Goal: Task Accomplishment & Management: Use online tool/utility

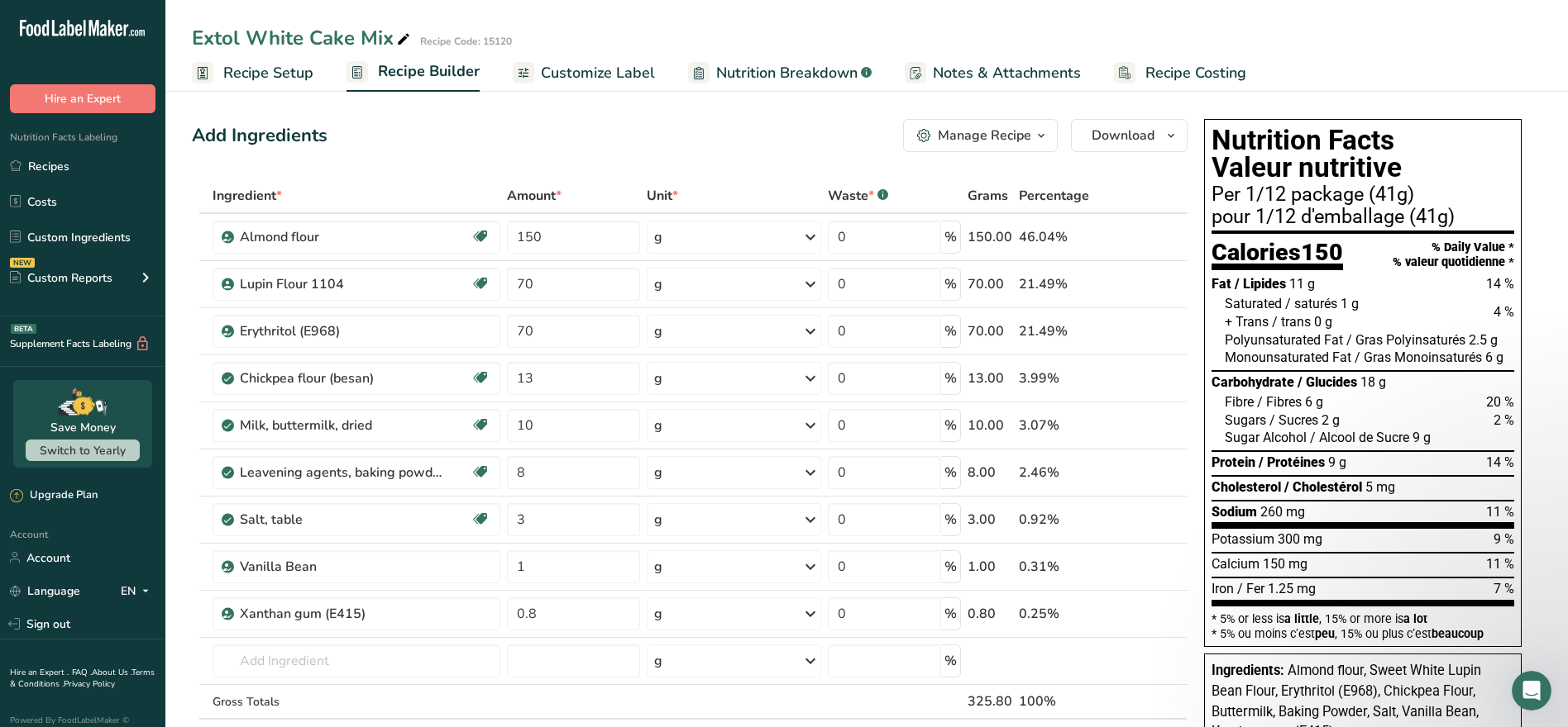
click at [417, 130] on div "Add Ingredients Manage Recipe Delete Recipe Duplicate Recipe Scale Recipe Save …" at bounding box center [689, 135] width 995 height 33
click at [479, 148] on div "Add Ingredients Manage Recipe Delete Recipe Duplicate Recipe Scale Recipe Save …" at bounding box center [689, 135] width 995 height 33
drag, startPoint x: 194, startPoint y: 133, endPoint x: 447, endPoint y: 133, distance: 253.0
click at [447, 133] on div "Add Ingredients Manage Recipe Delete Recipe Duplicate Recipe Scale Recipe Save …" at bounding box center [689, 135] width 995 height 33
click at [442, 135] on div "Add Ingredients Manage Recipe Delete Recipe Duplicate Recipe Scale Recipe Save …" at bounding box center [689, 135] width 995 height 33
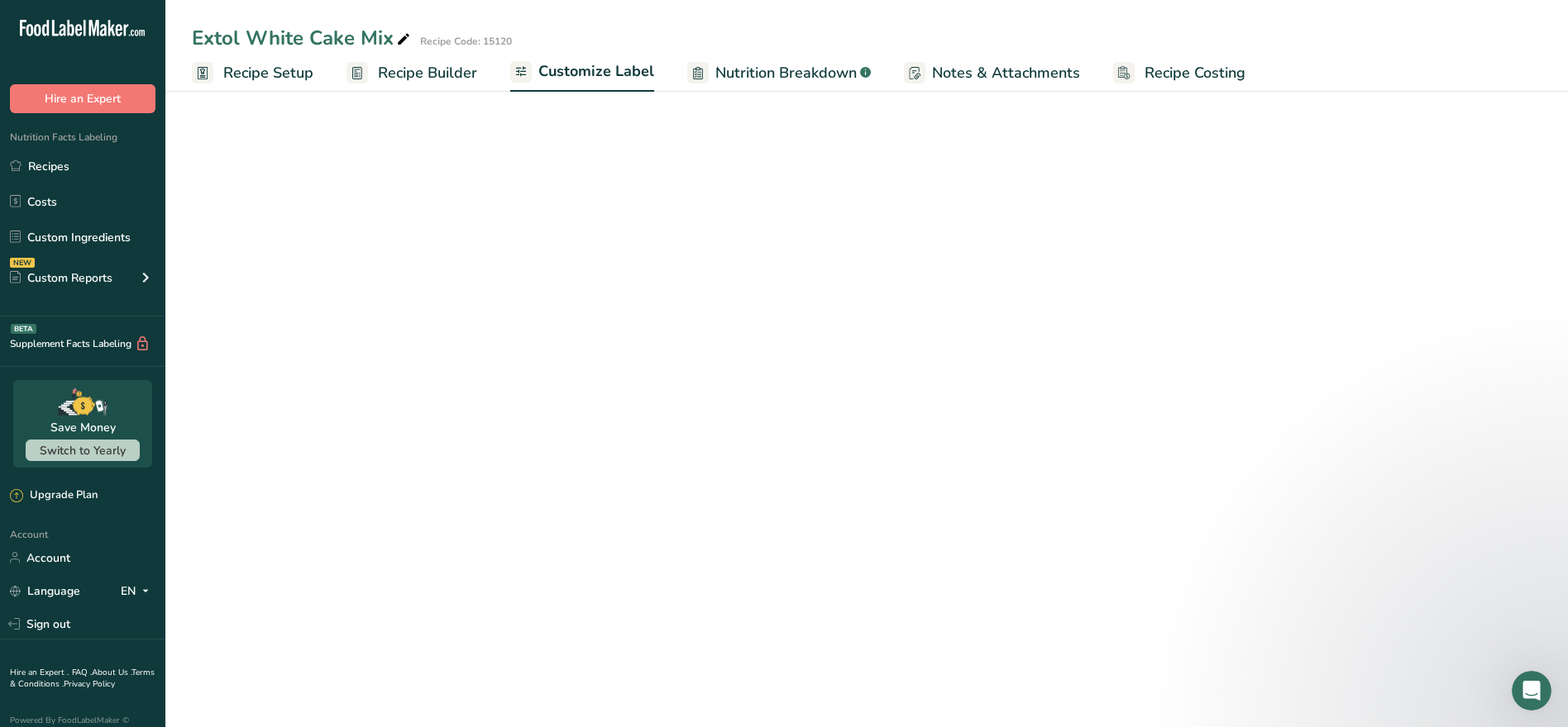
select select "Calories"
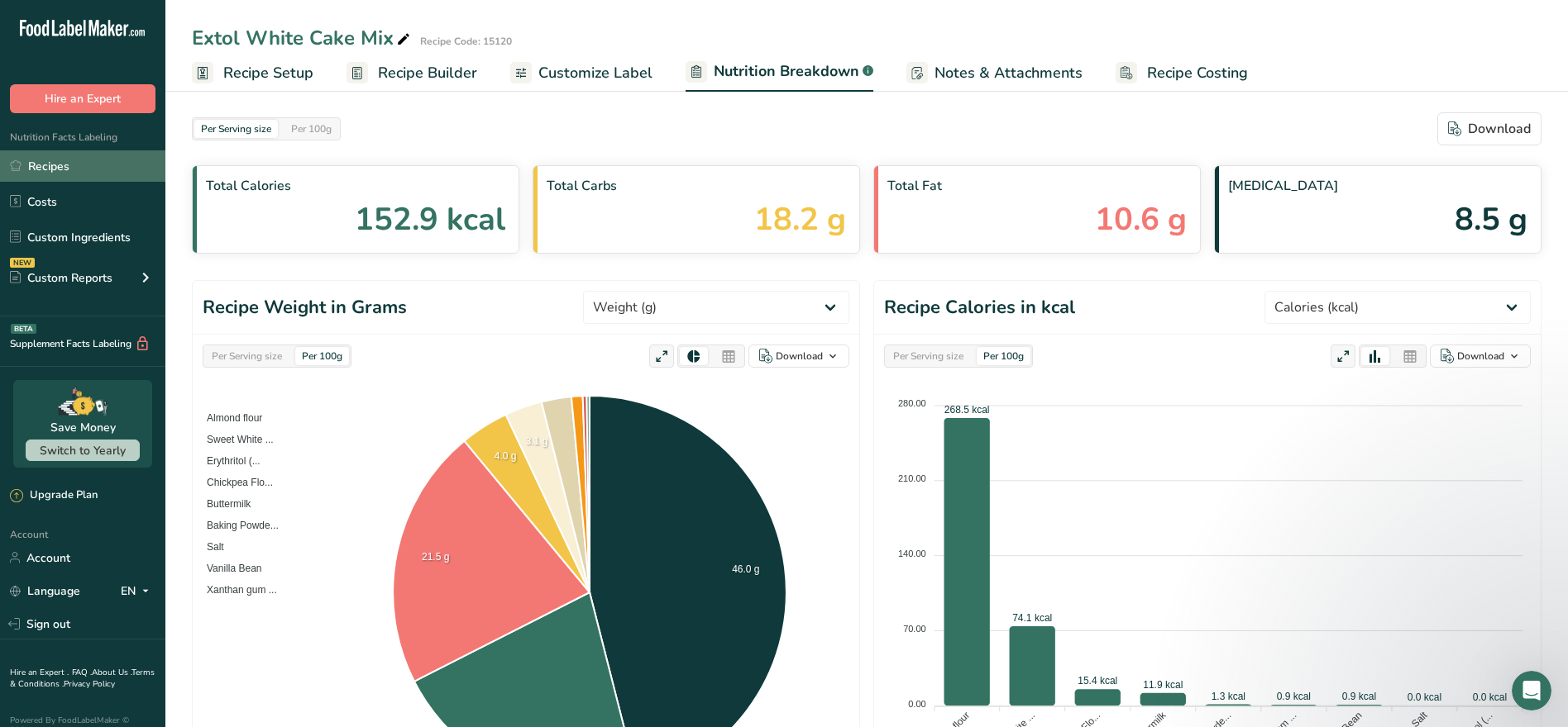
click at [69, 170] on link "Recipes" at bounding box center [83, 166] width 166 height 31
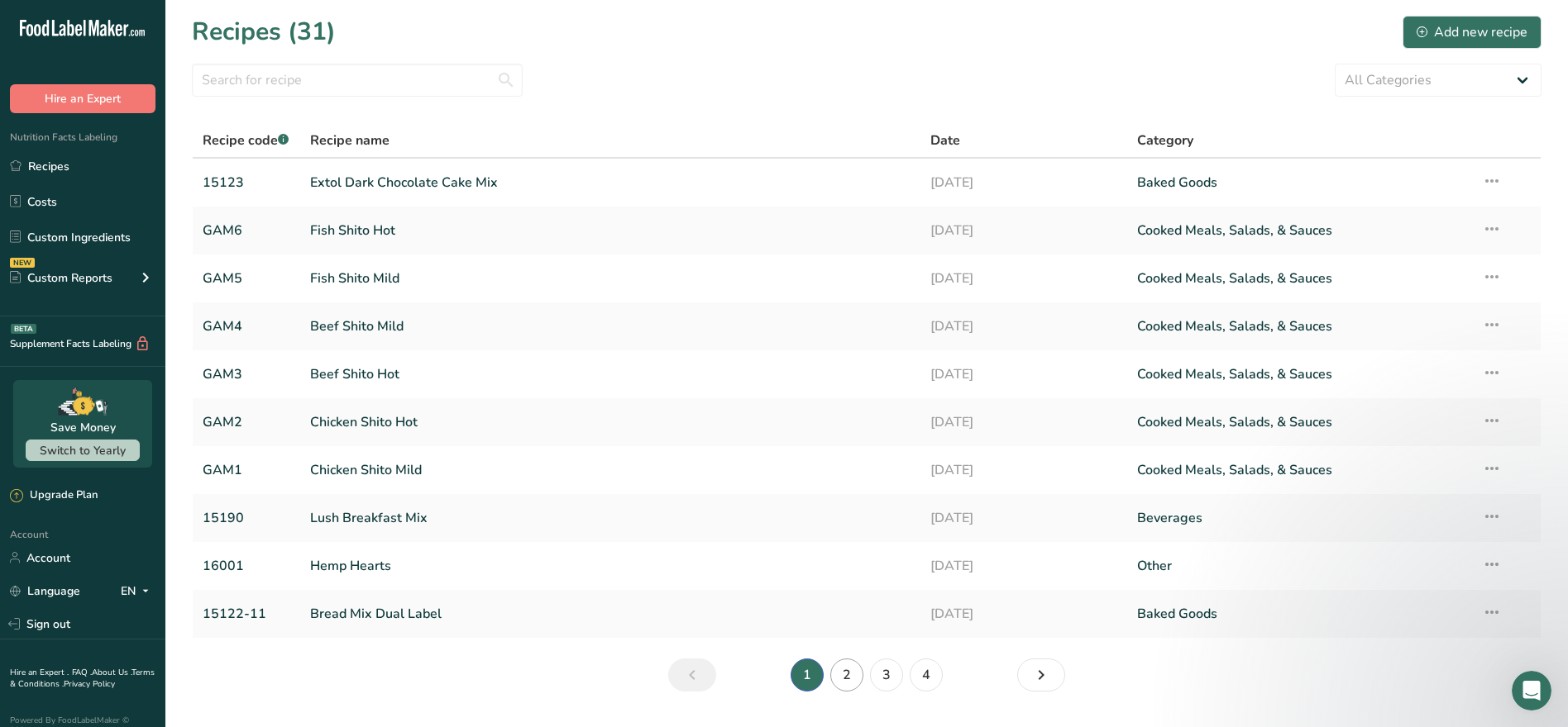
click at [846, 680] on link "2" at bounding box center [847, 675] width 33 height 33
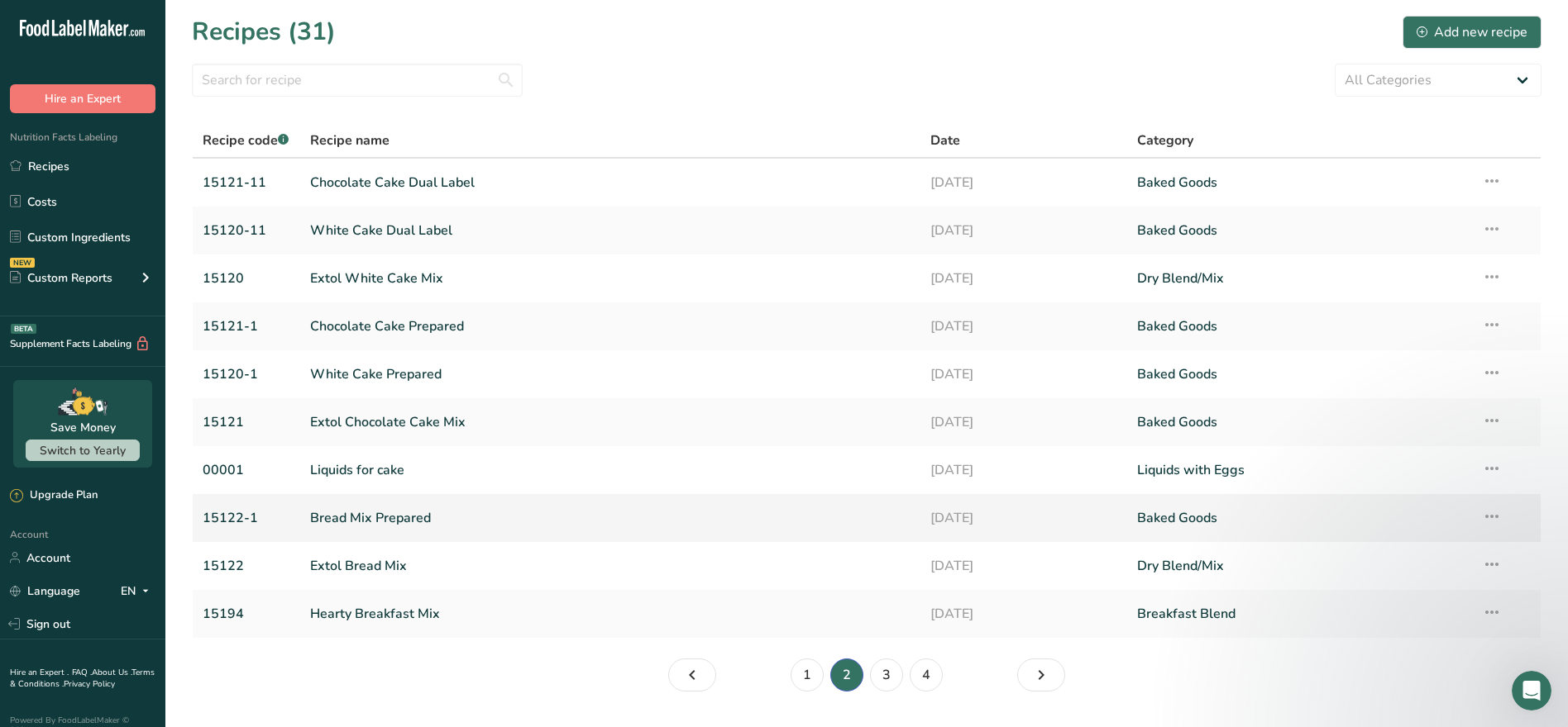
click at [1402, 513] on icon at bounding box center [1492, 516] width 20 height 29
click at [508, 675] on section "Recipes (31) Add new recipe All Categories Baked Goods [GEOGRAPHIC_DATA] Breakf…" at bounding box center [866, 359] width 1402 height 718
click at [358, 274] on link "Extol White Cake Mix" at bounding box center [610, 279] width 600 height 35
